Goal: Check status: Check status

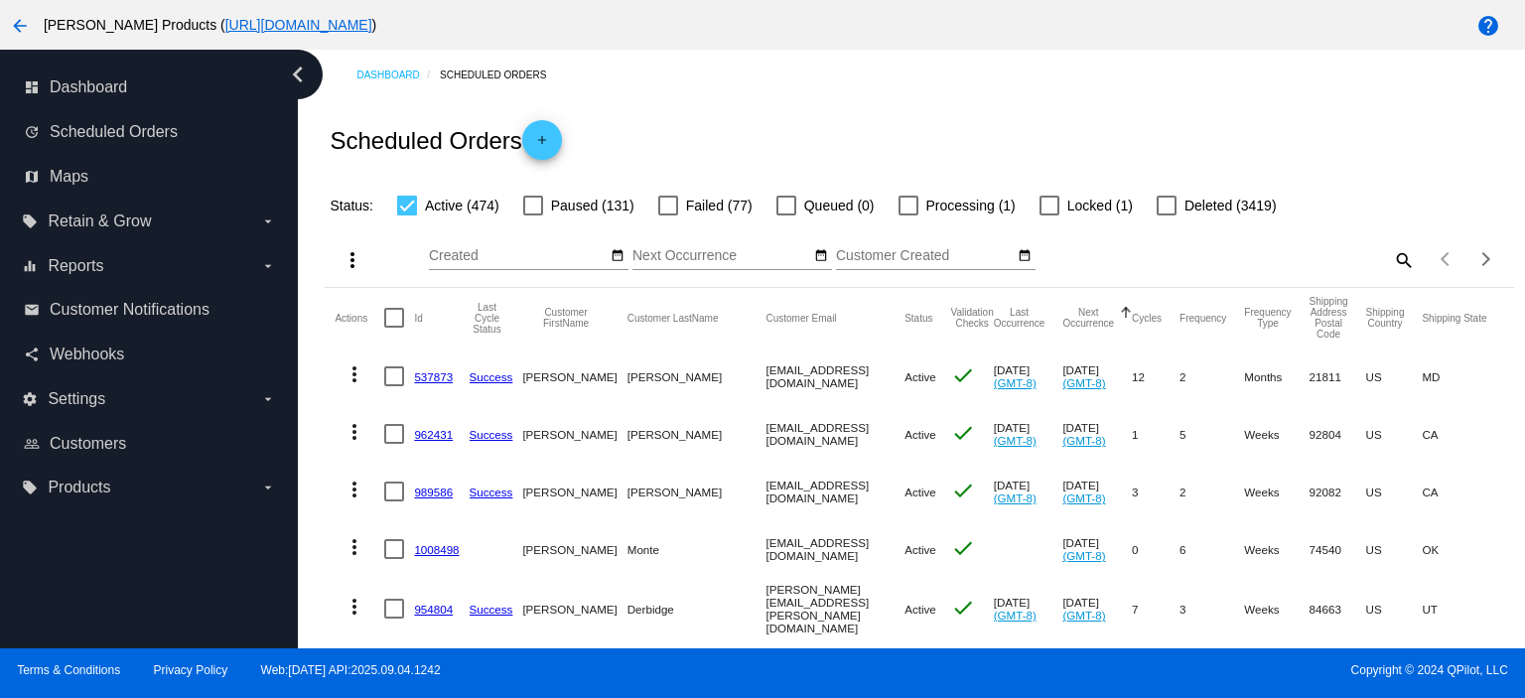
click at [1391, 258] on mat-icon "search" at bounding box center [1403, 259] width 24 height 31
click at [1208, 253] on input "Search" at bounding box center [1267, 256] width 296 height 16
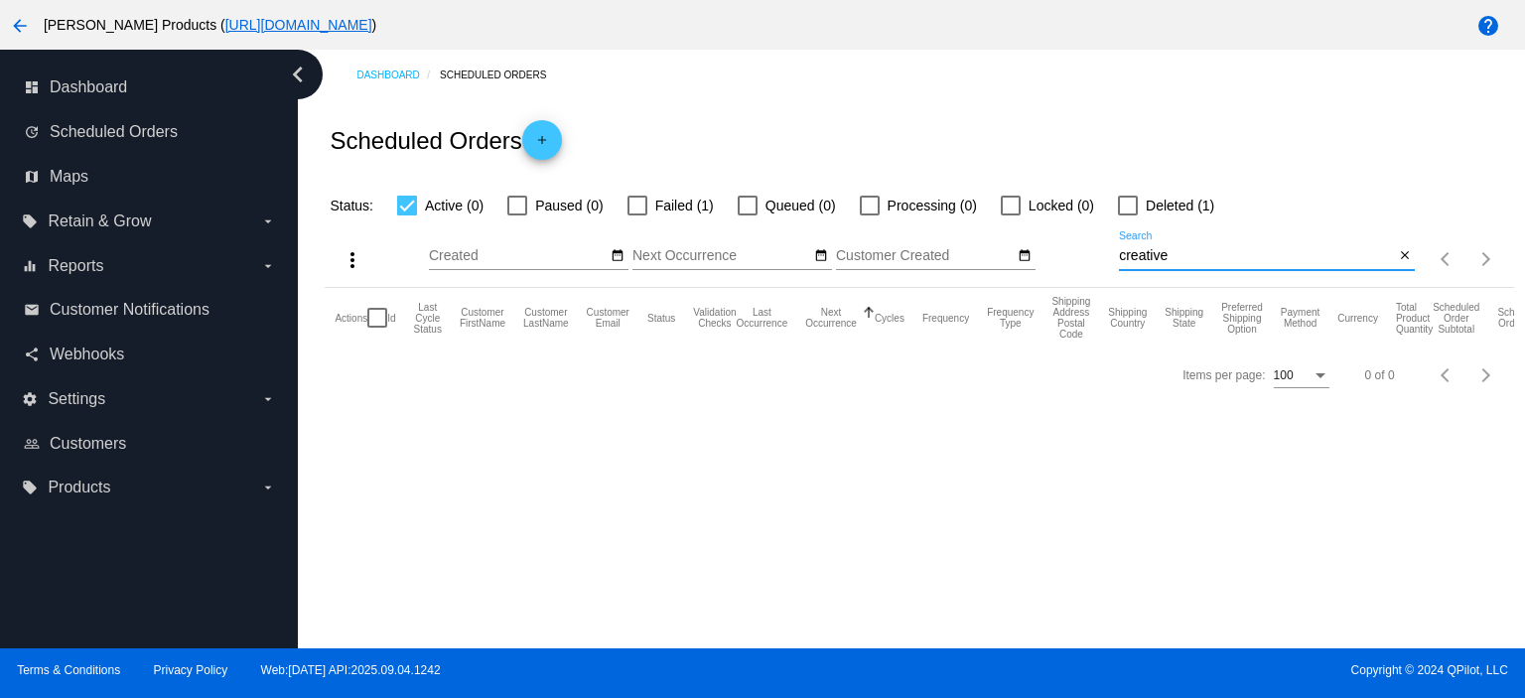
type input "creative"
click at [1136, 202] on div at bounding box center [1128, 206] width 20 height 20
click at [1128, 215] on input "Deleted (1)" at bounding box center [1127, 215] width 1 height 1
checkbox input "true"
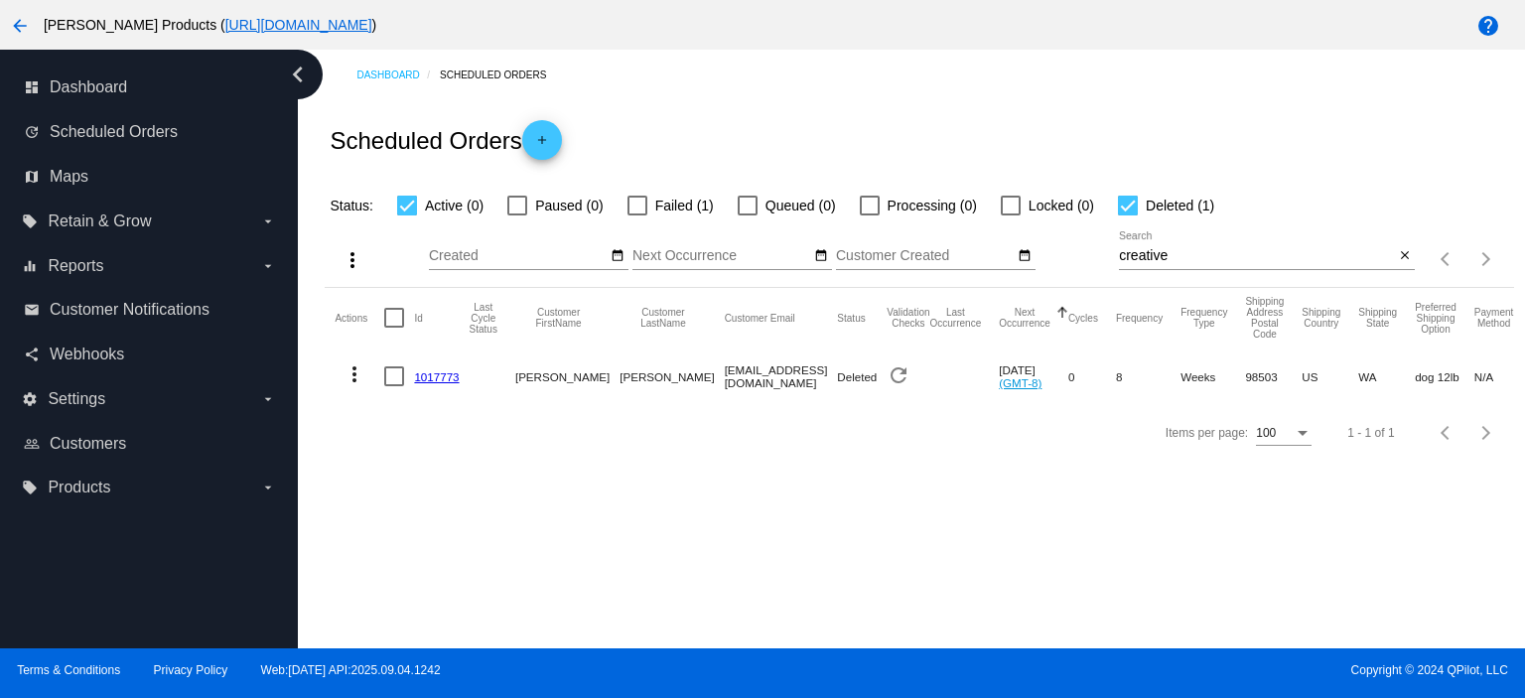
click at [351, 376] on mat-icon "more_vert" at bounding box center [355, 374] width 24 height 24
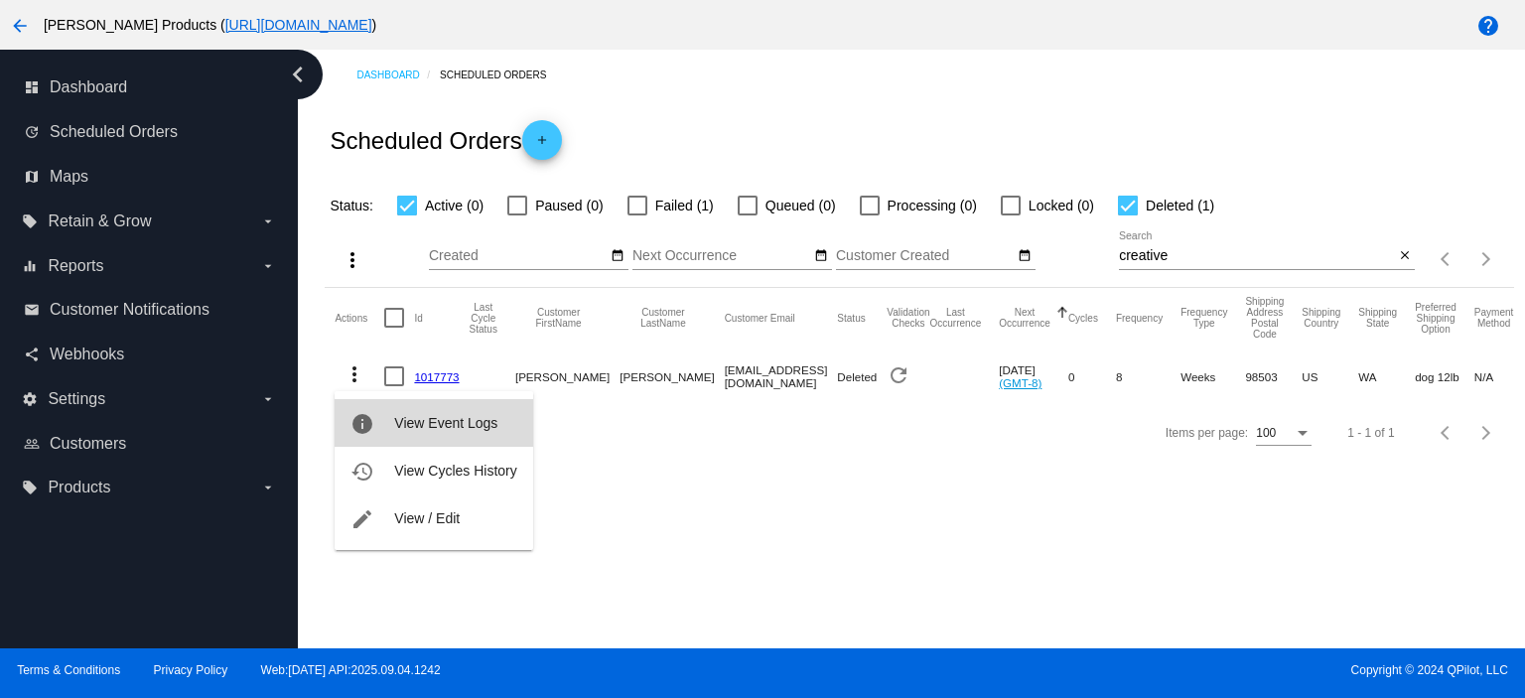
click at [430, 423] on span "View Event Logs" at bounding box center [445, 423] width 103 height 16
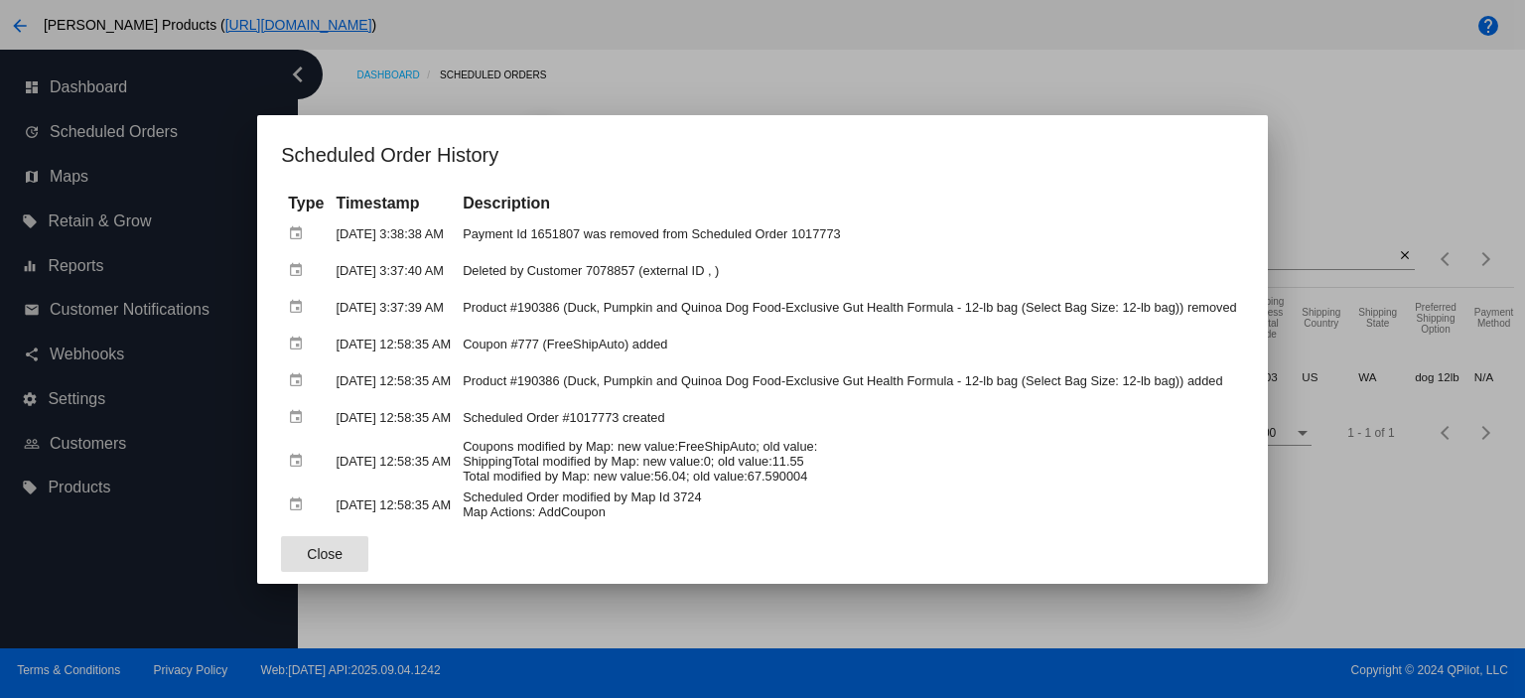
click at [325, 547] on span "Close" at bounding box center [325, 554] width 36 height 16
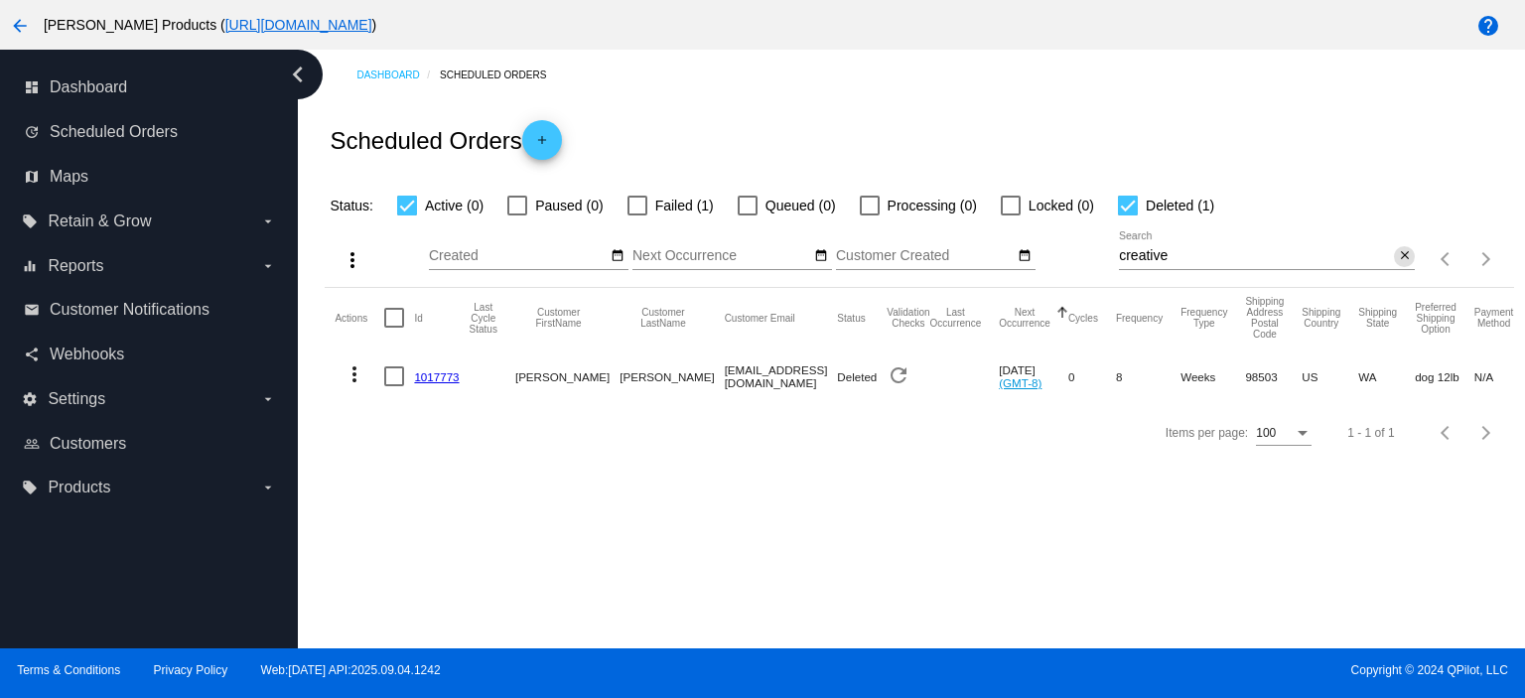
click at [1408, 261] on mat-icon "close" at bounding box center [1405, 256] width 14 height 16
